Goal: Information Seeking & Learning: Learn about a topic

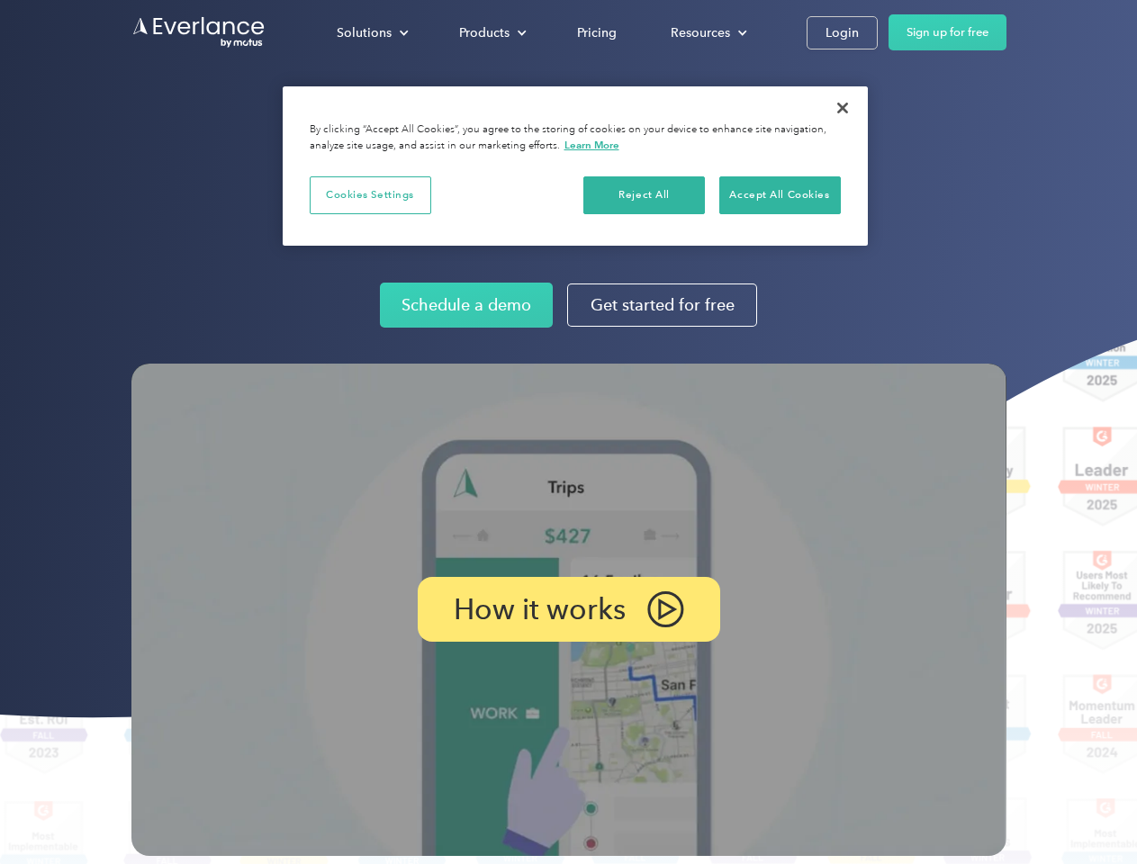
click at [568, 432] on img at bounding box center [568, 610] width 875 height 492
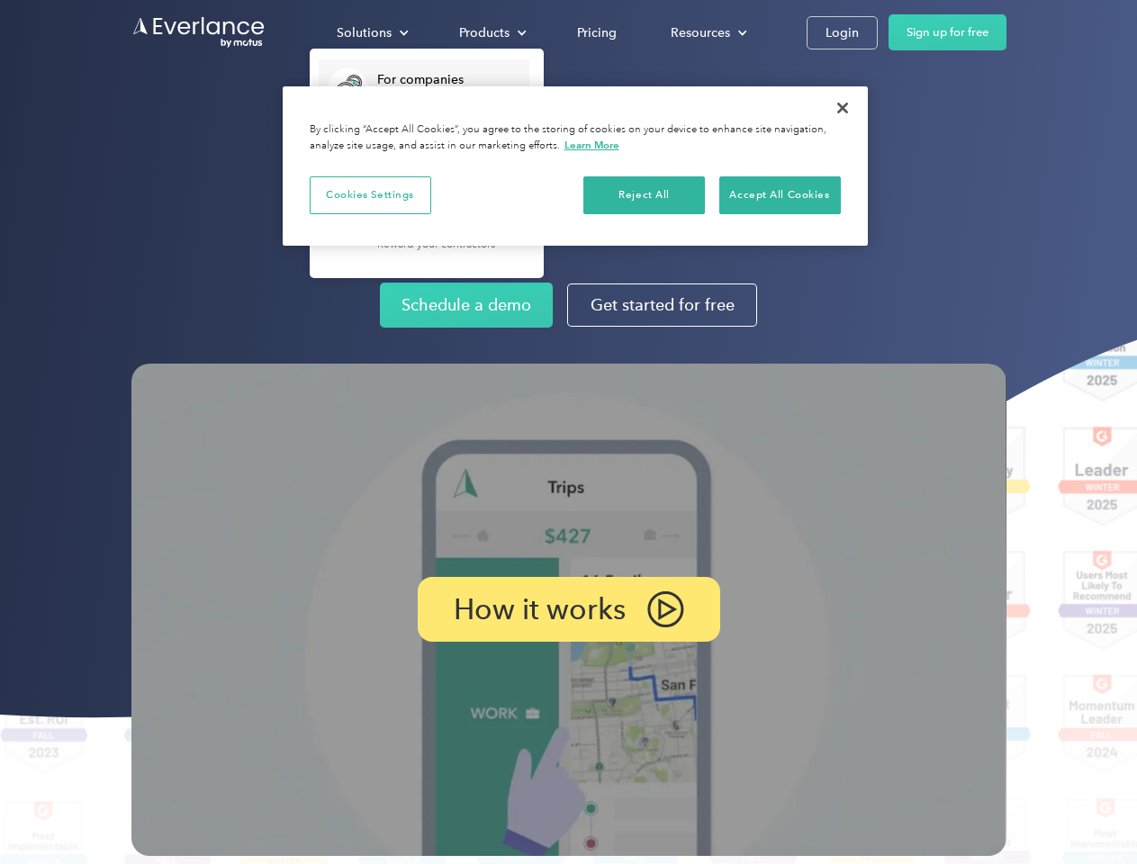
click at [372, 32] on div "Solutions" at bounding box center [364, 33] width 55 height 22
click at [490, 32] on div "Products" at bounding box center [484, 33] width 50 height 22
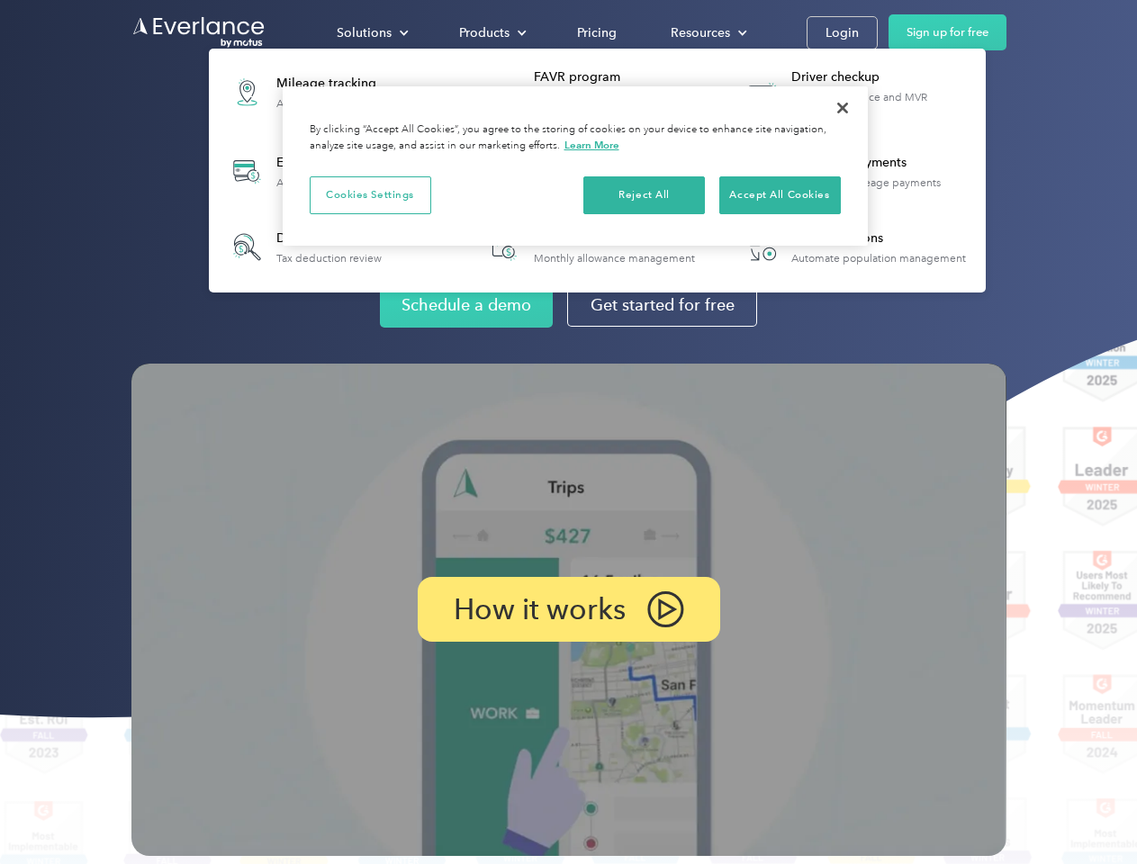
click at [706, 32] on div "Resources" at bounding box center [699, 33] width 59 height 22
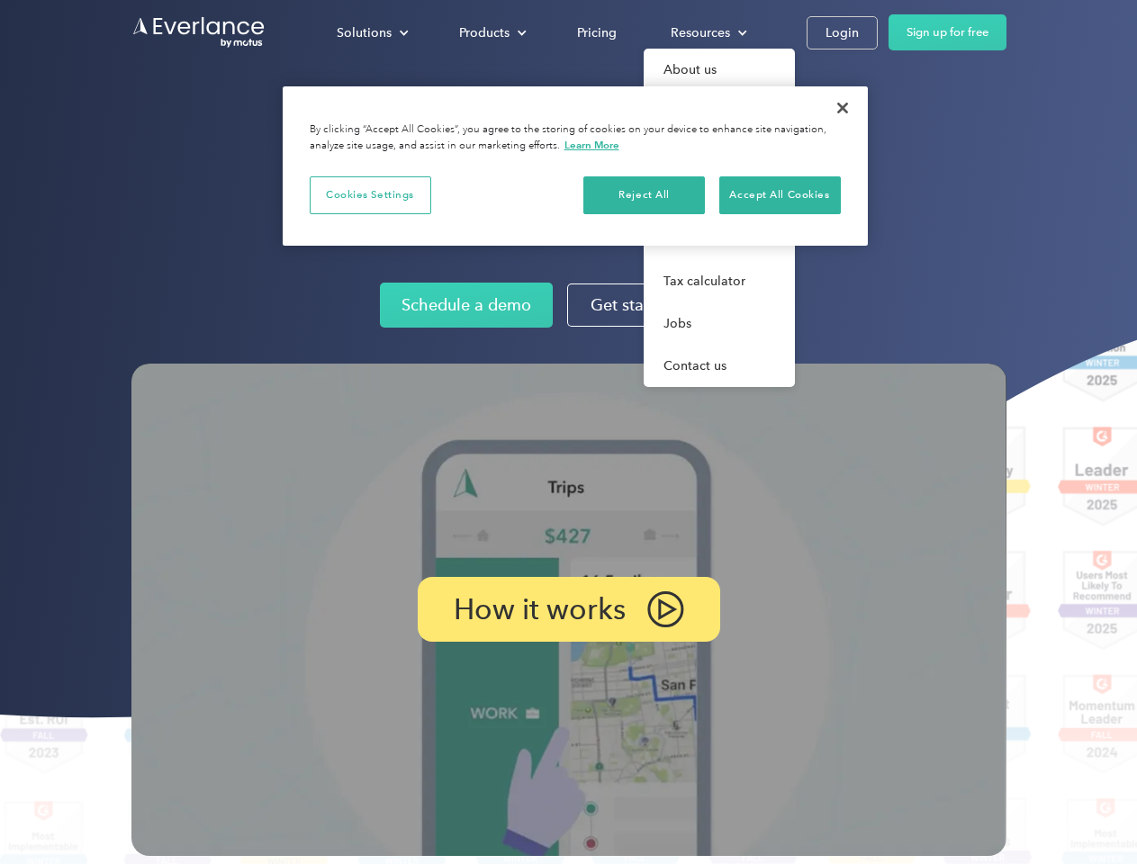
click at [568, 609] on p "How it works" at bounding box center [540, 609] width 172 height 22
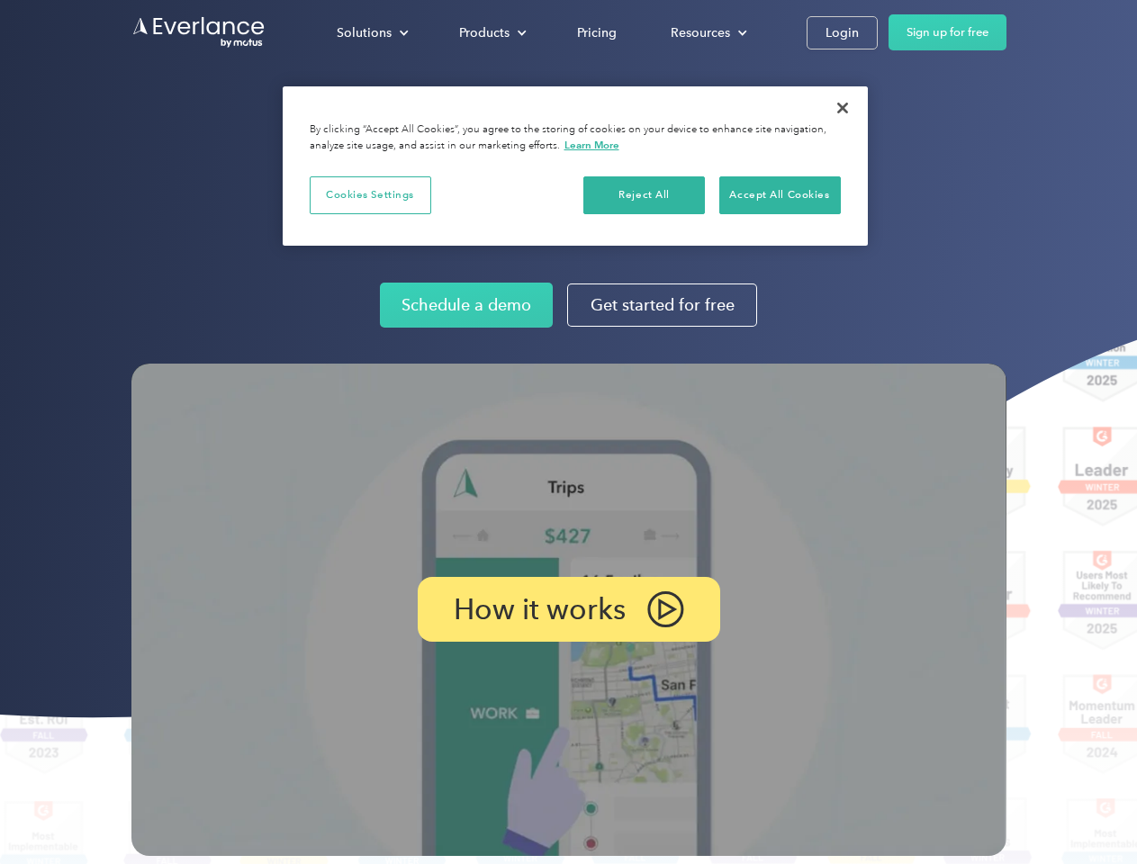
click at [370, 194] on button "Cookies Settings" at bounding box center [370, 195] width 121 height 38
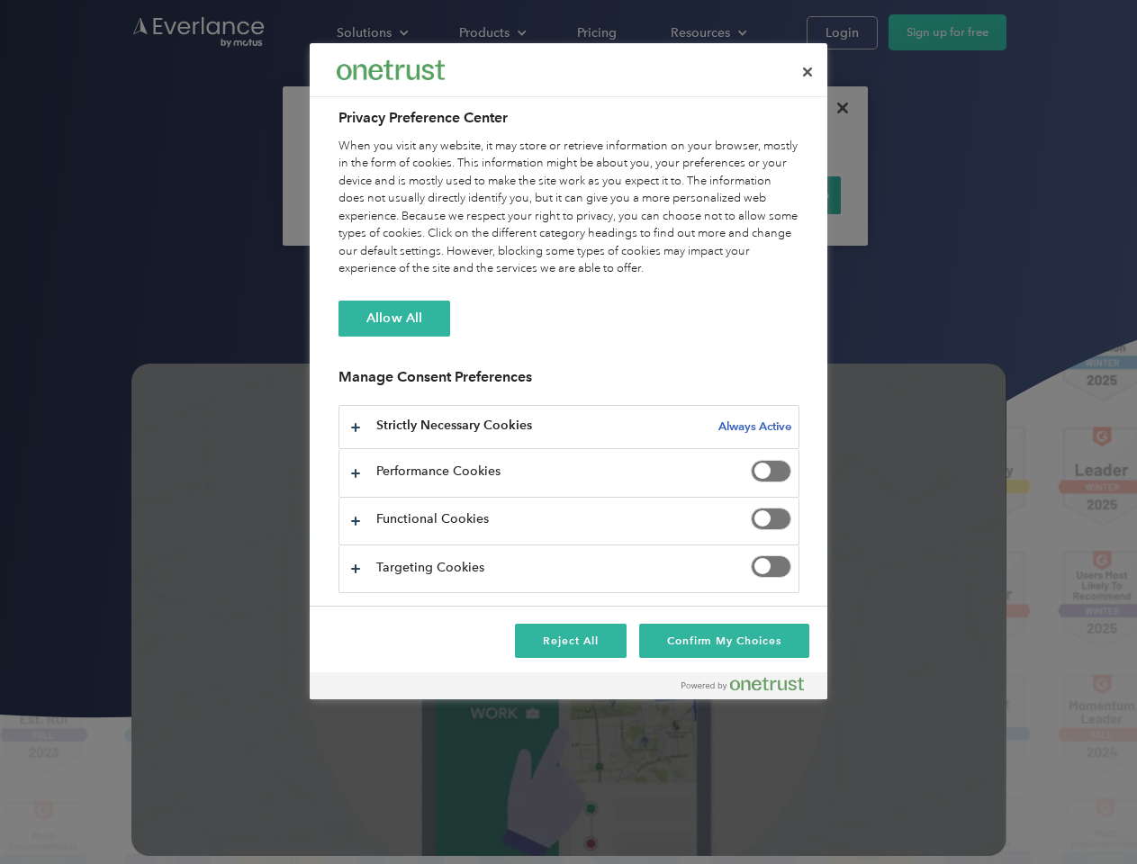
click at [644, 194] on div "When you visit any website, it may store or retrieve information on your browse…" at bounding box center [568, 208] width 461 height 140
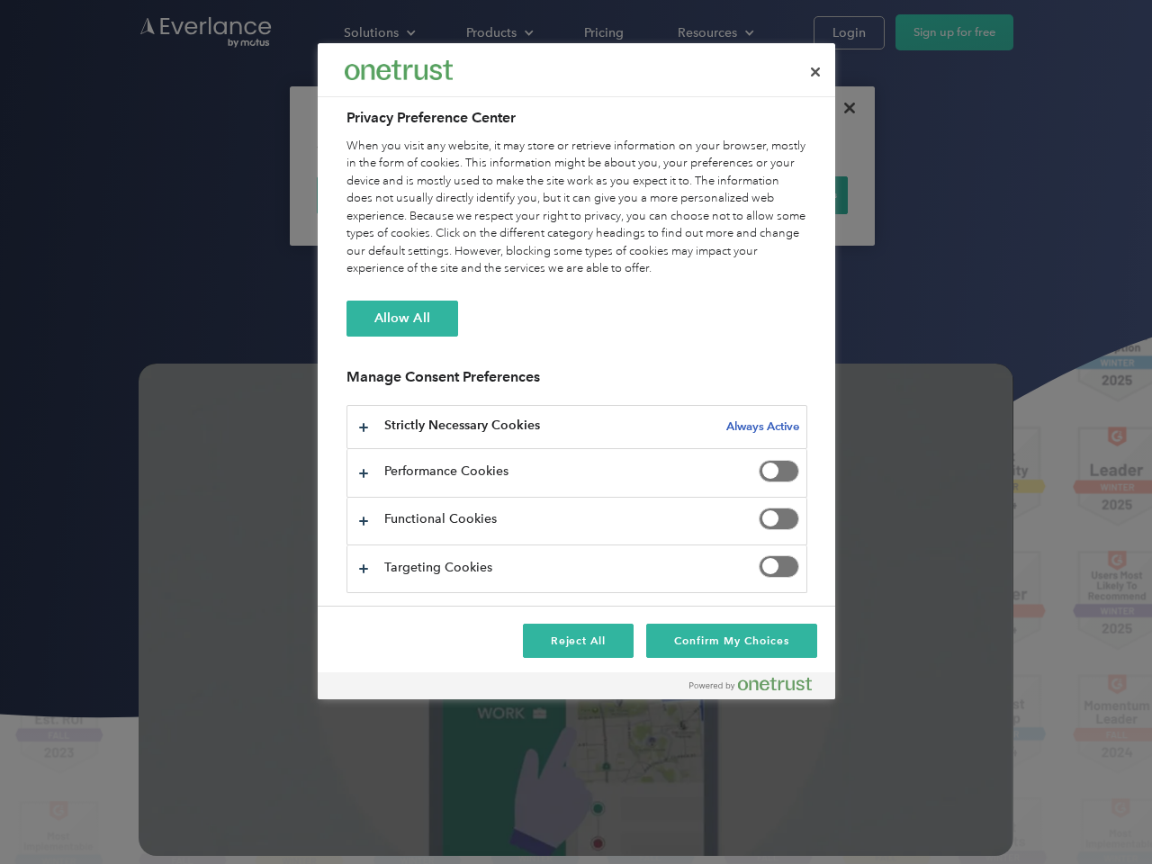
click at [779, 194] on div "When you visit any website, it may store or retrieve information on your browse…" at bounding box center [576, 208] width 461 height 140
click at [842, 108] on div at bounding box center [576, 432] width 1152 height 864
